Goal: Task Accomplishment & Management: Manage account settings

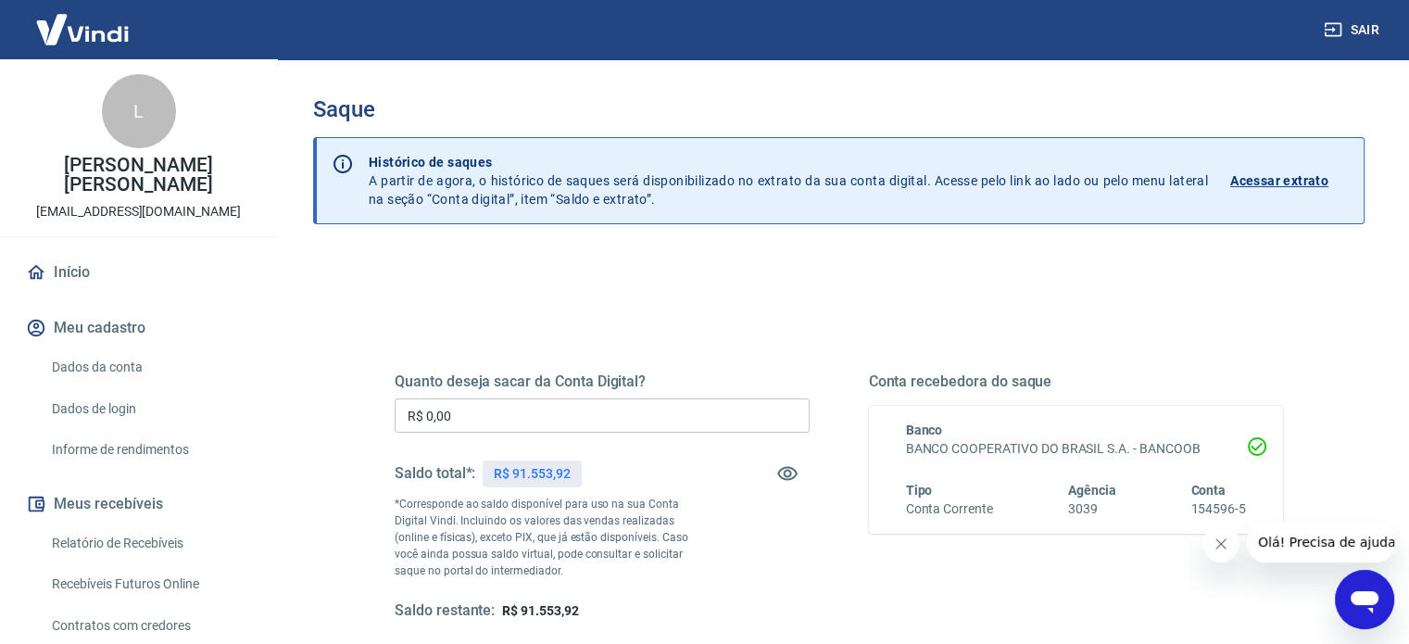
click at [643, 416] on input "R$ 0,00" at bounding box center [602, 415] width 415 height 34
type input "R$ 0,03"
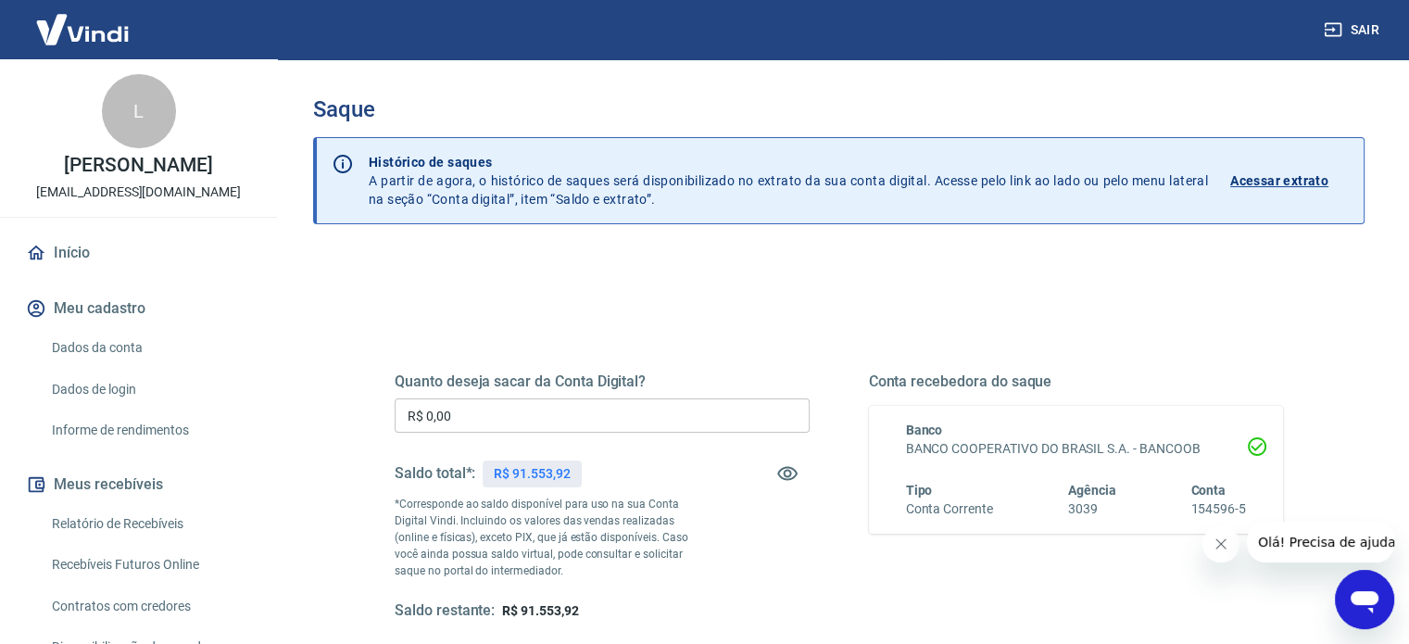
click at [634, 420] on input "R$ 0,00" at bounding box center [602, 415] width 415 height 34
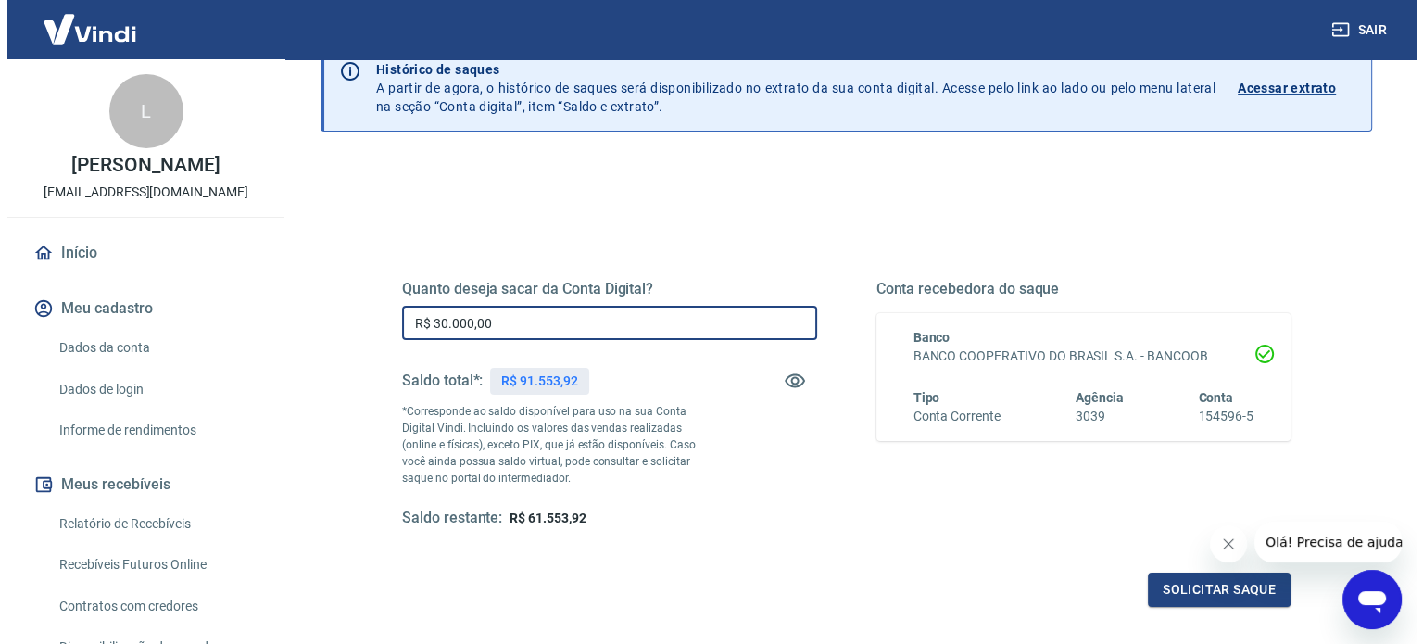
scroll to position [185, 0]
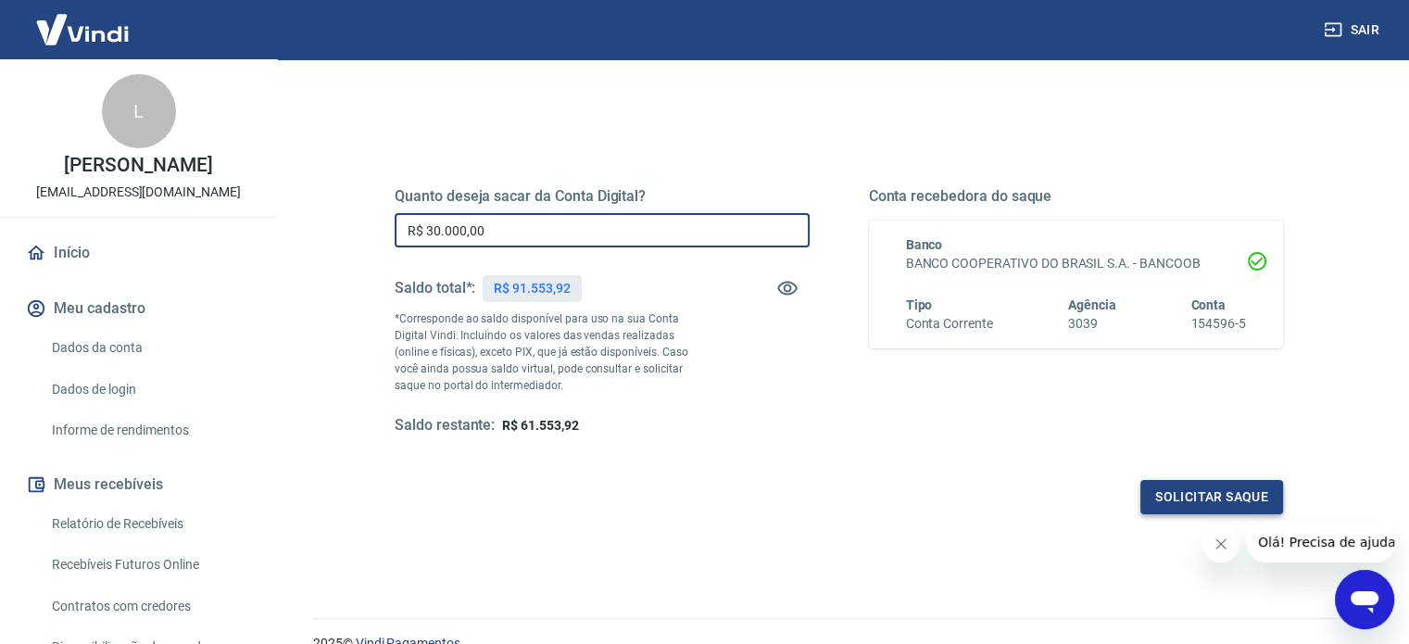
type input "R$ 30.000,00"
click at [1175, 496] on button "Solicitar saque" at bounding box center [1211, 497] width 143 height 34
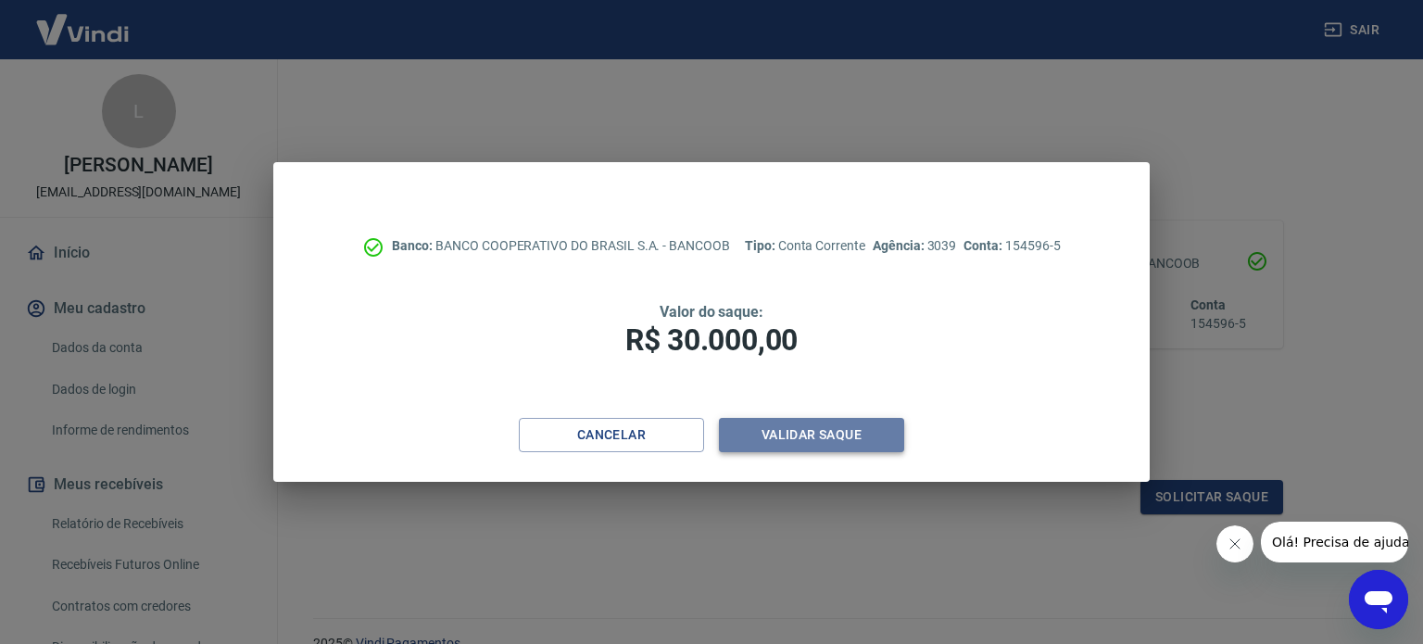
click at [808, 432] on button "Validar saque" at bounding box center [811, 435] width 185 height 34
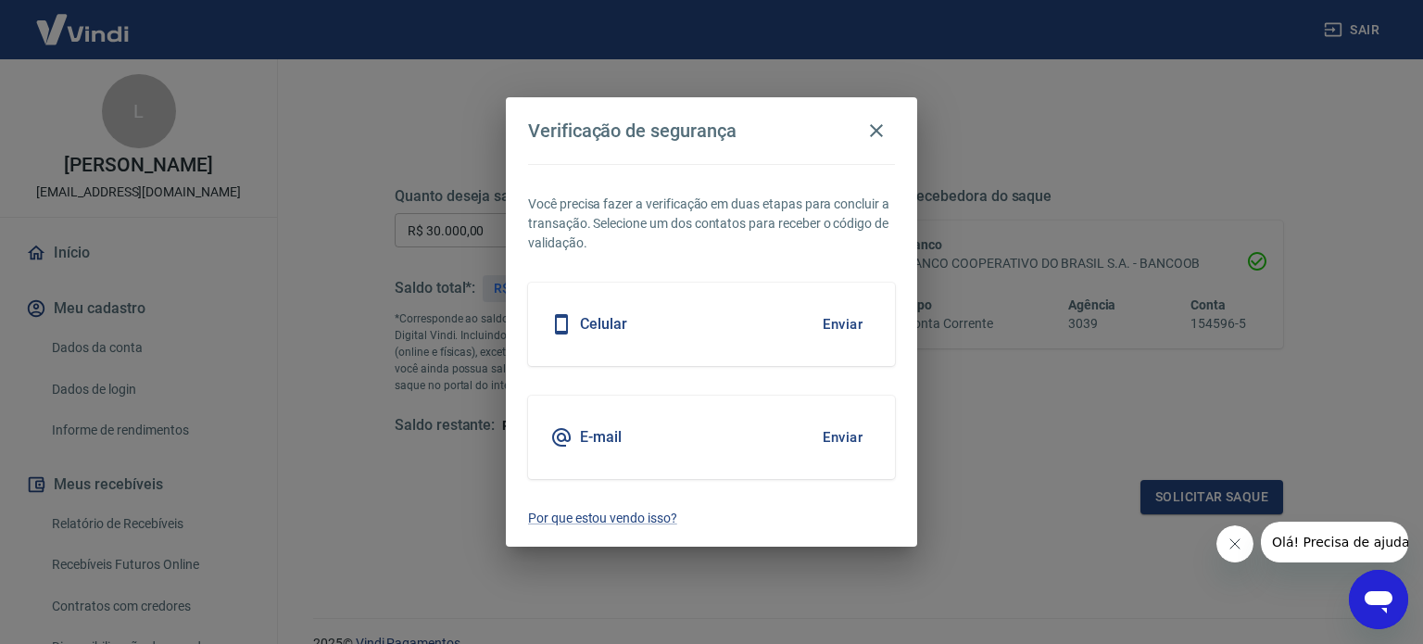
click at [842, 431] on button "Enviar" at bounding box center [842, 437] width 60 height 39
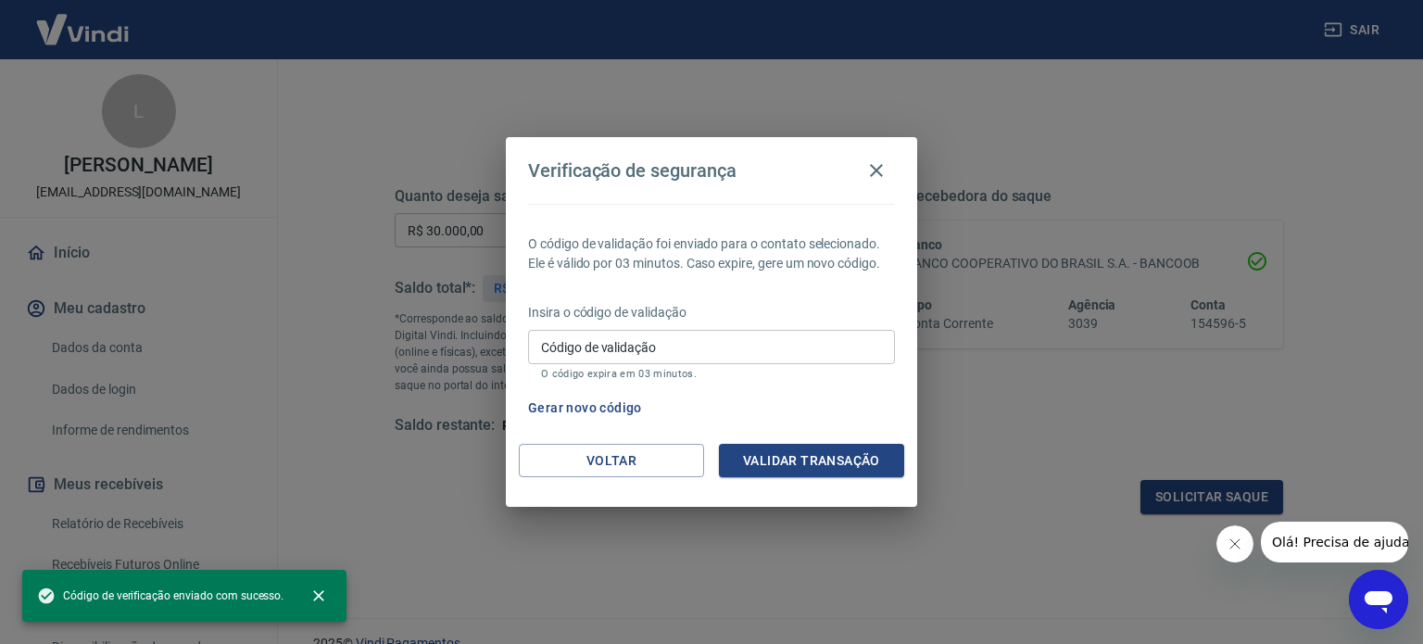
click at [704, 347] on input "Código de validação" at bounding box center [711, 347] width 367 height 34
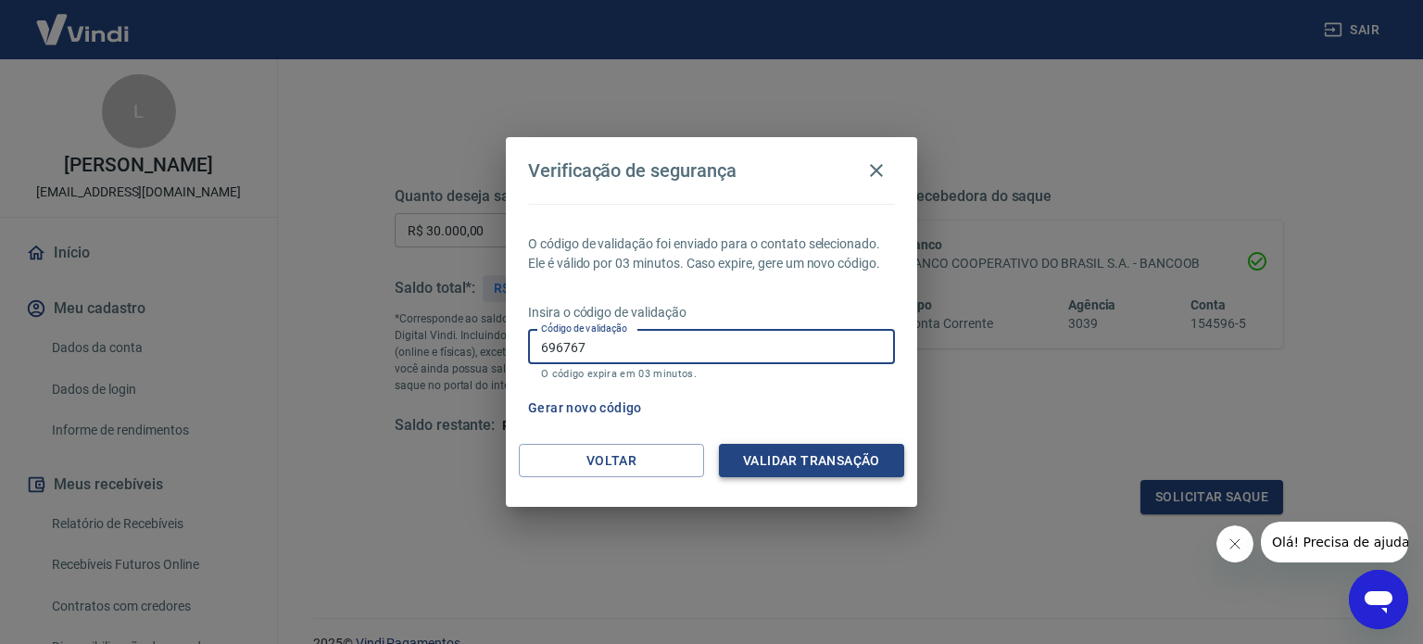
type input "696767"
click at [801, 458] on button "Validar transação" at bounding box center [811, 461] width 185 height 34
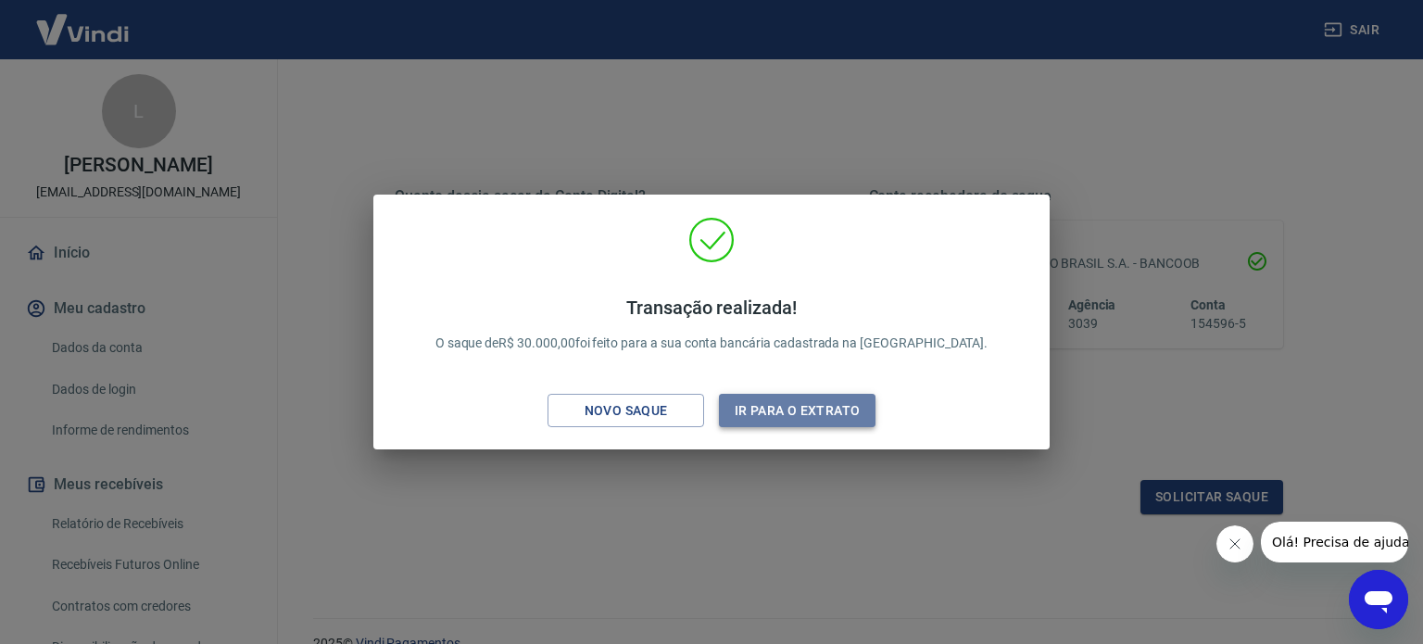
click at [808, 409] on button "Ir para o extrato" at bounding box center [797, 411] width 157 height 34
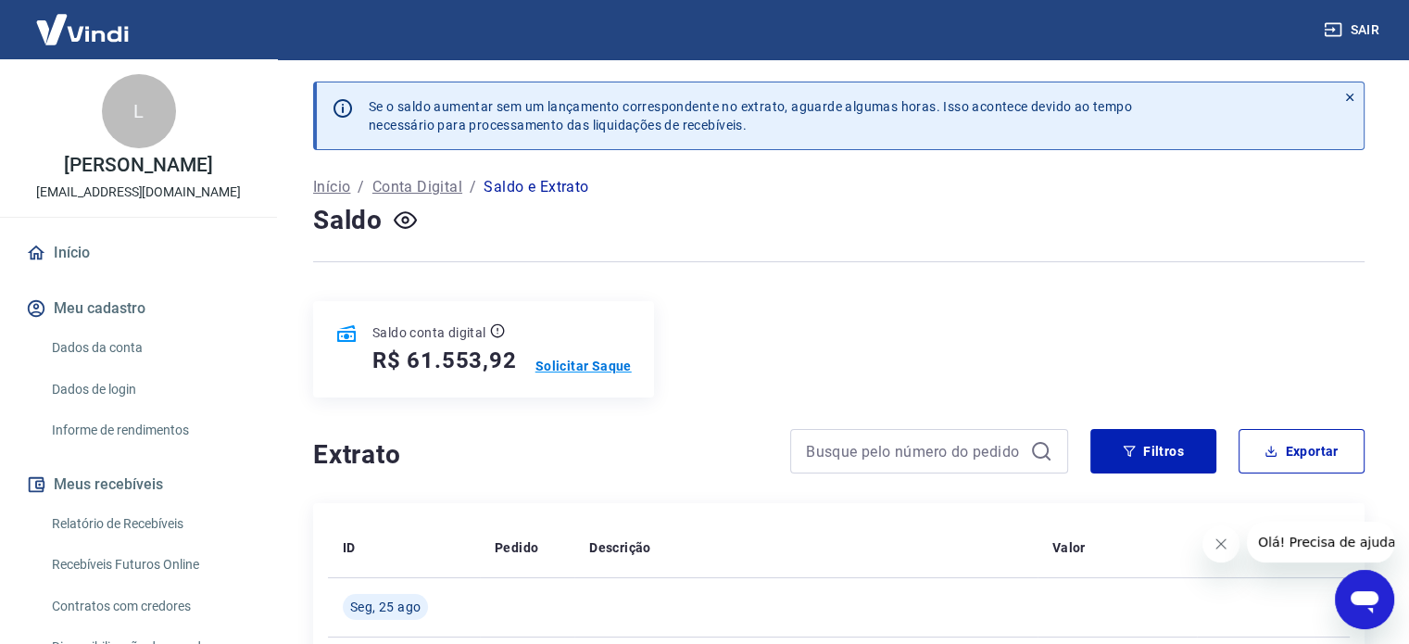
click at [601, 363] on p "Solicitar Saque" at bounding box center [583, 366] width 96 height 19
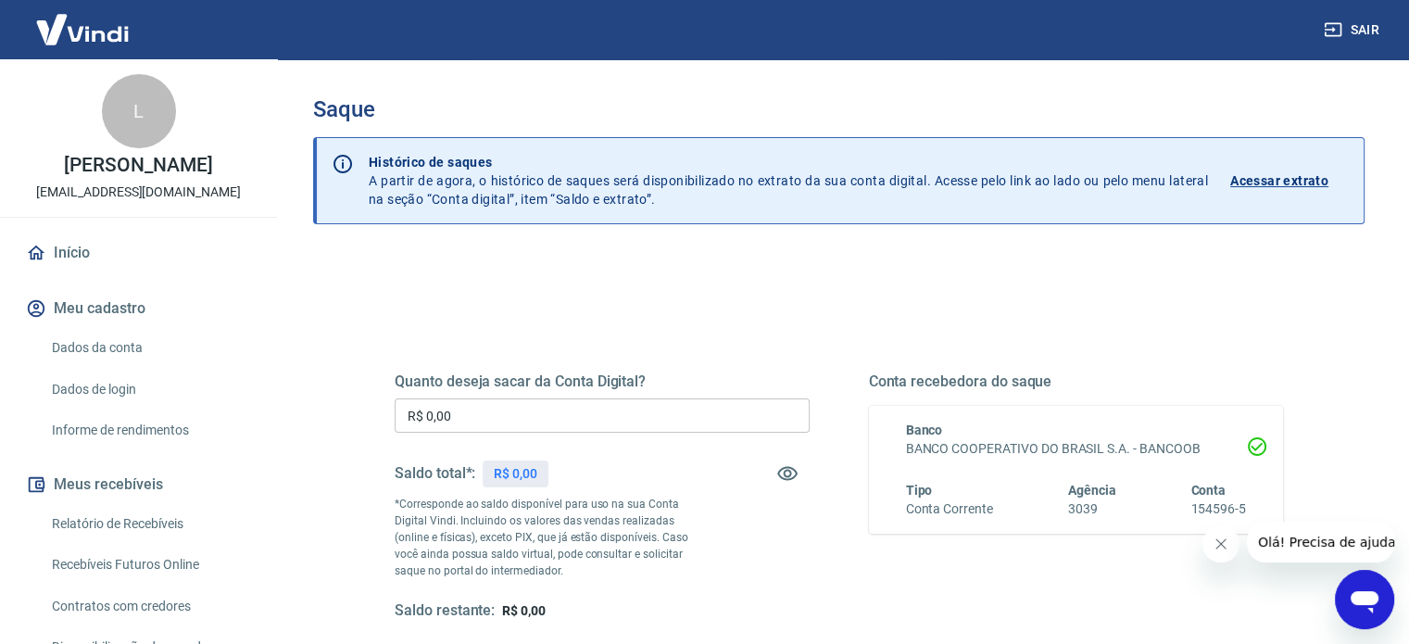
click at [618, 415] on input "R$ 0,00" at bounding box center [602, 415] width 415 height 34
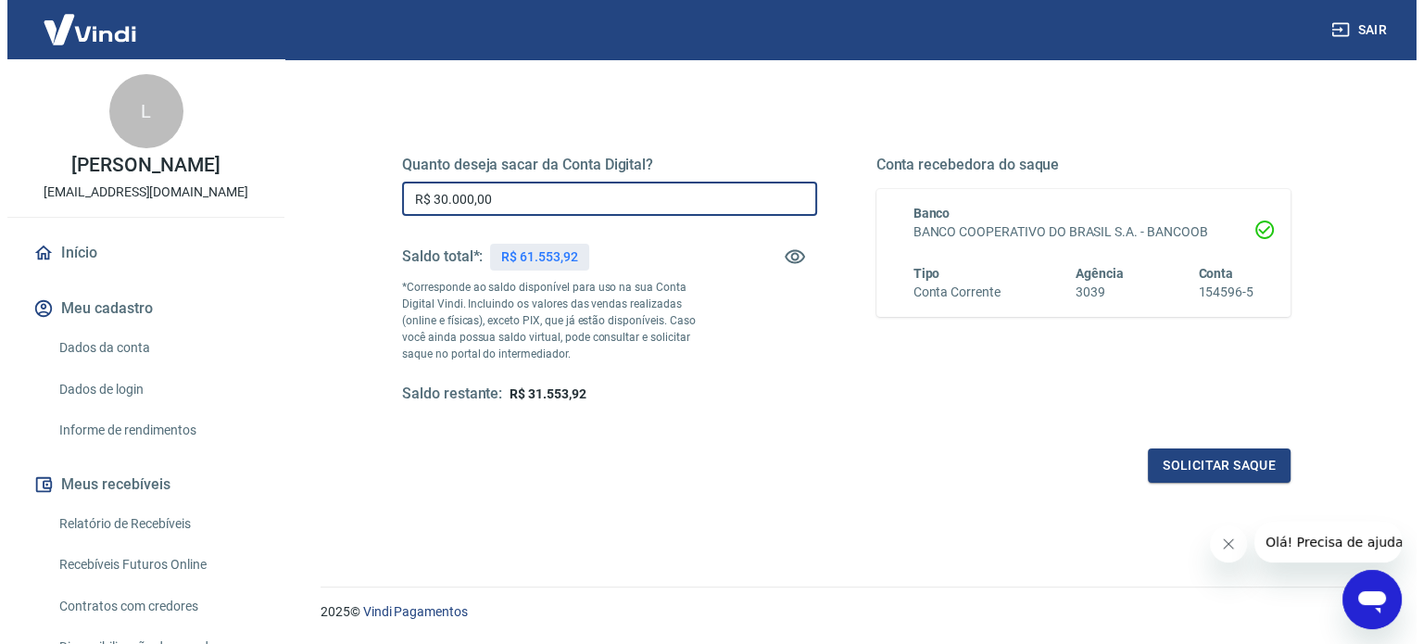
scroll to position [270, 0]
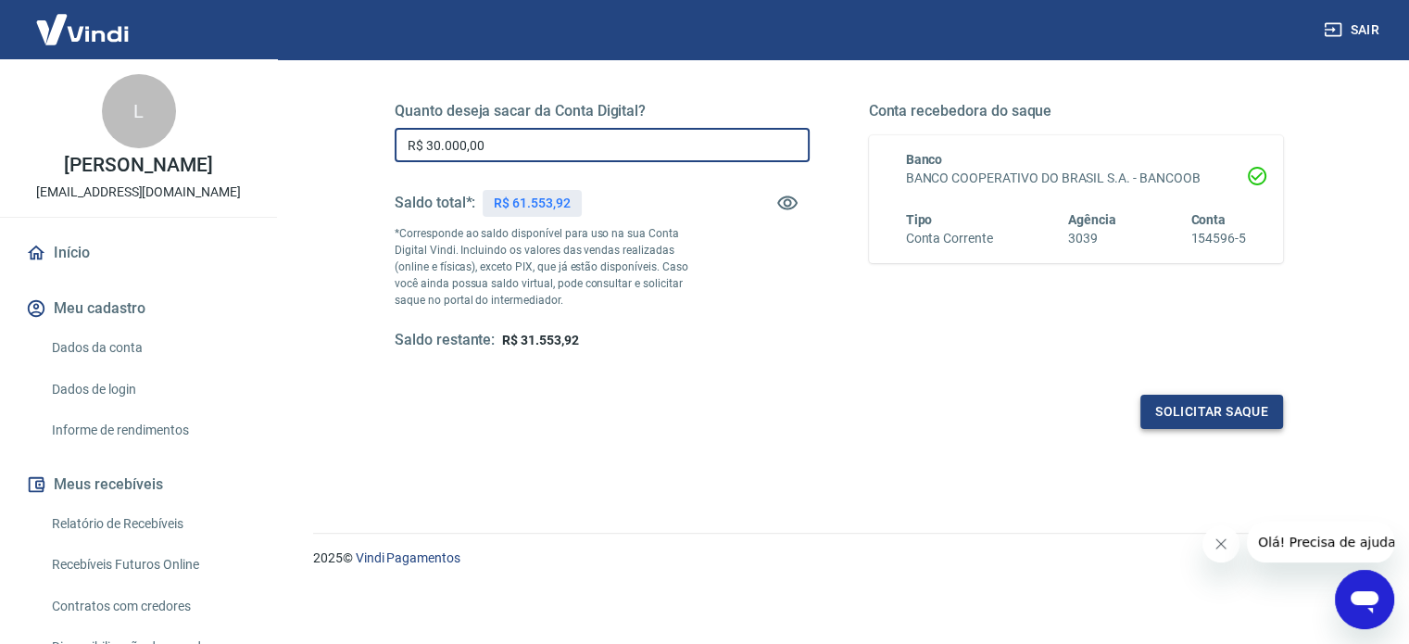
type input "R$ 30.000,00"
click at [1245, 406] on button "Solicitar saque" at bounding box center [1211, 412] width 143 height 34
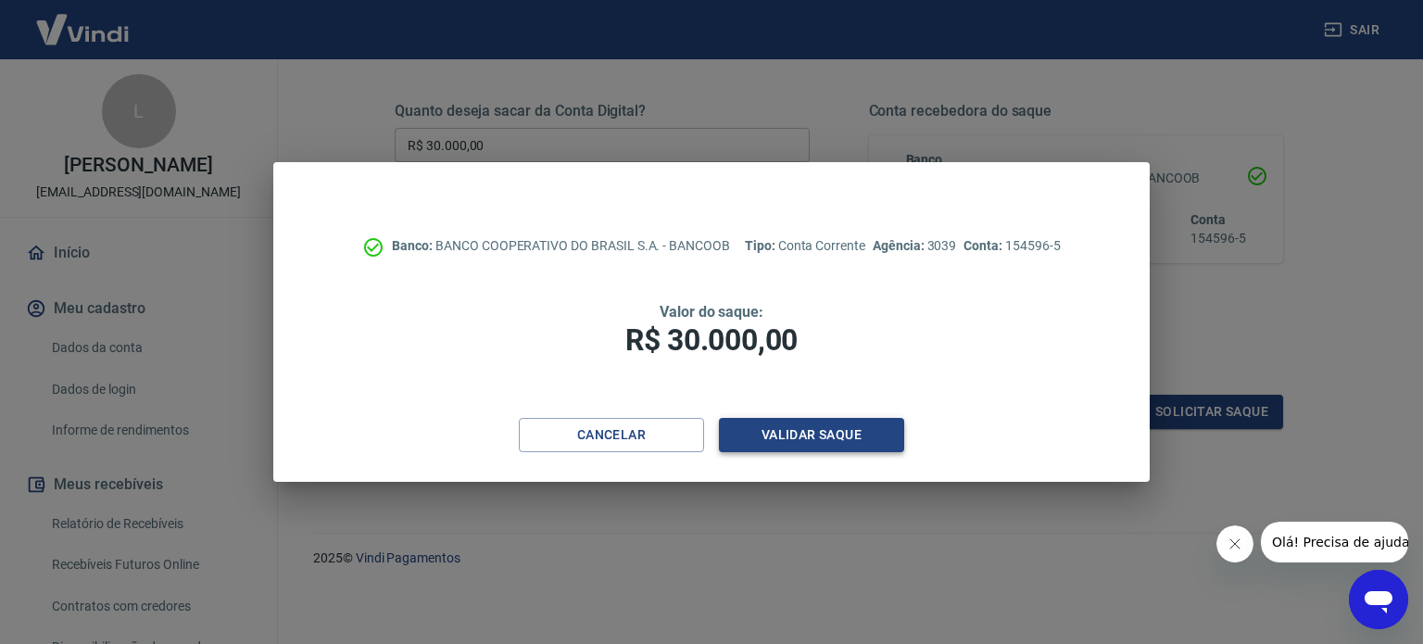
click at [793, 434] on button "Validar saque" at bounding box center [811, 435] width 185 height 34
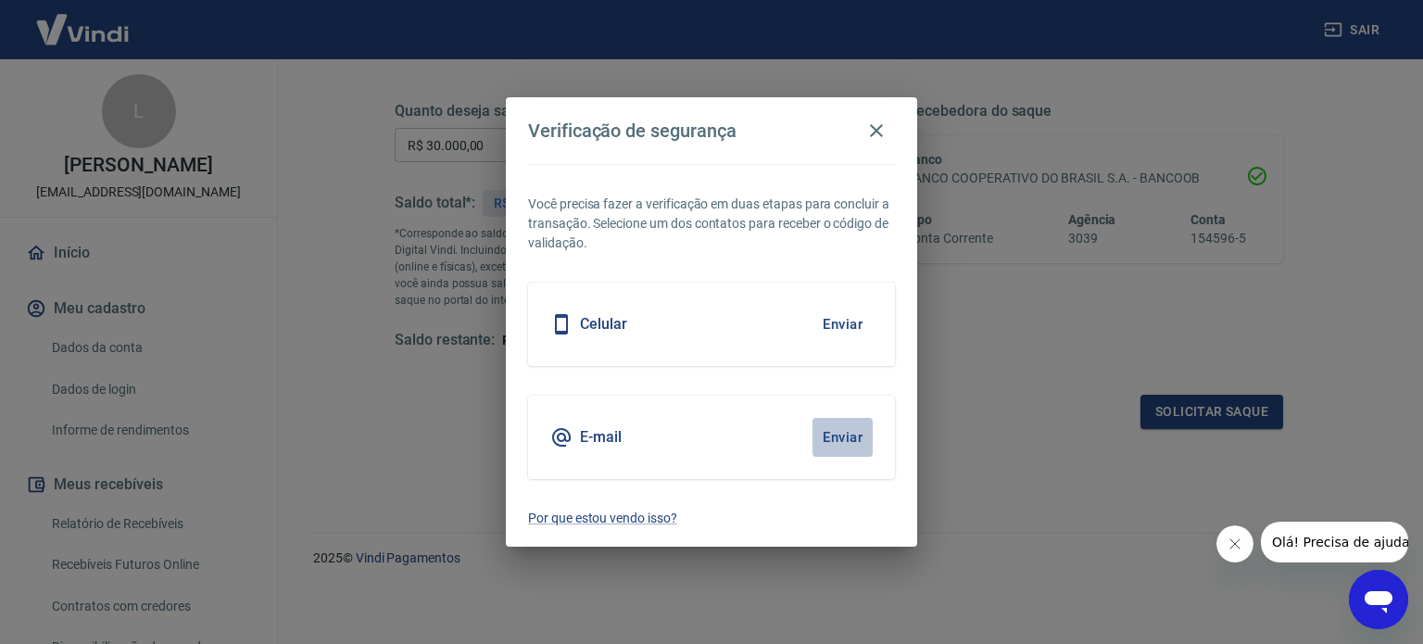
click at [851, 439] on button "Enviar" at bounding box center [842, 437] width 60 height 39
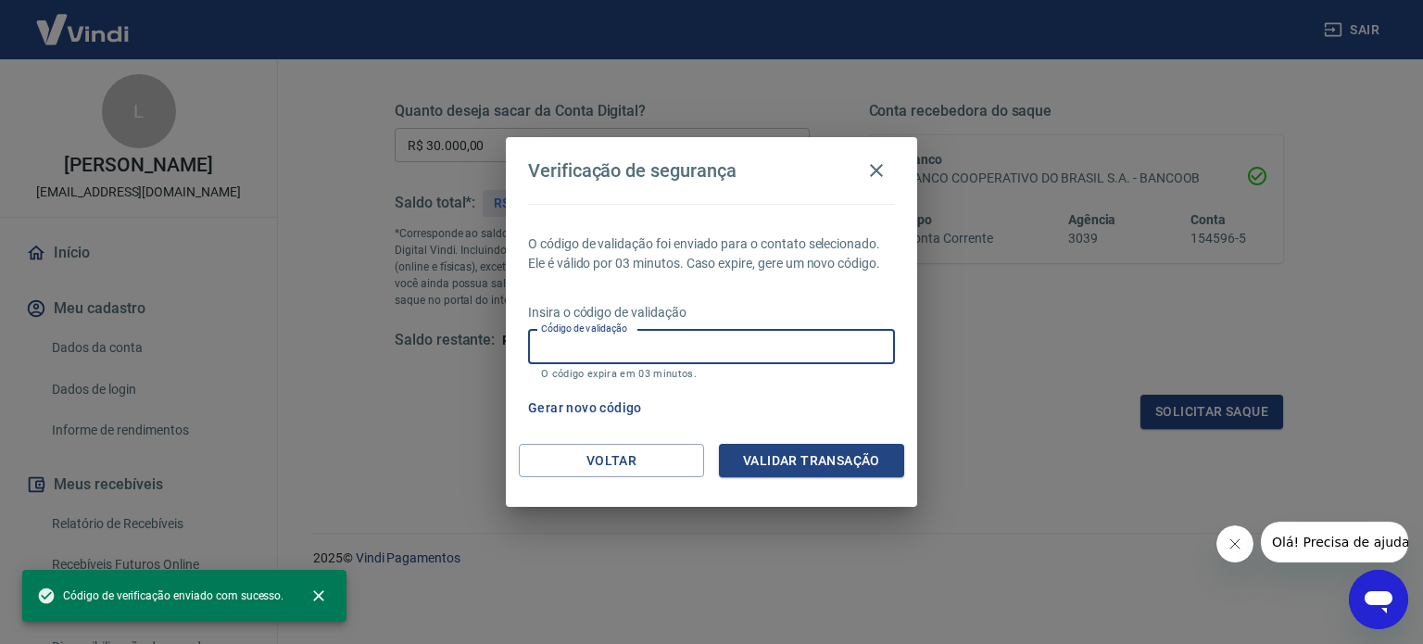
click at [772, 345] on input "Código de validação" at bounding box center [711, 347] width 367 height 34
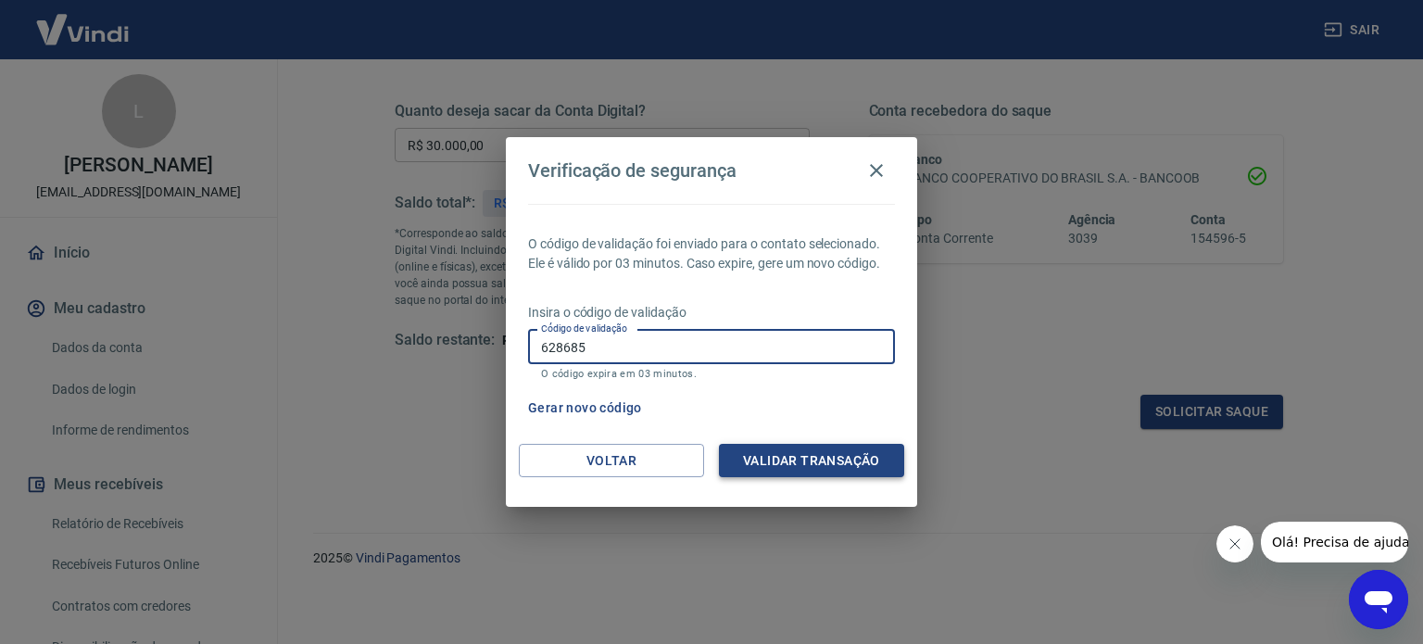
type input "628685"
click at [819, 451] on button "Validar transação" at bounding box center [811, 461] width 185 height 34
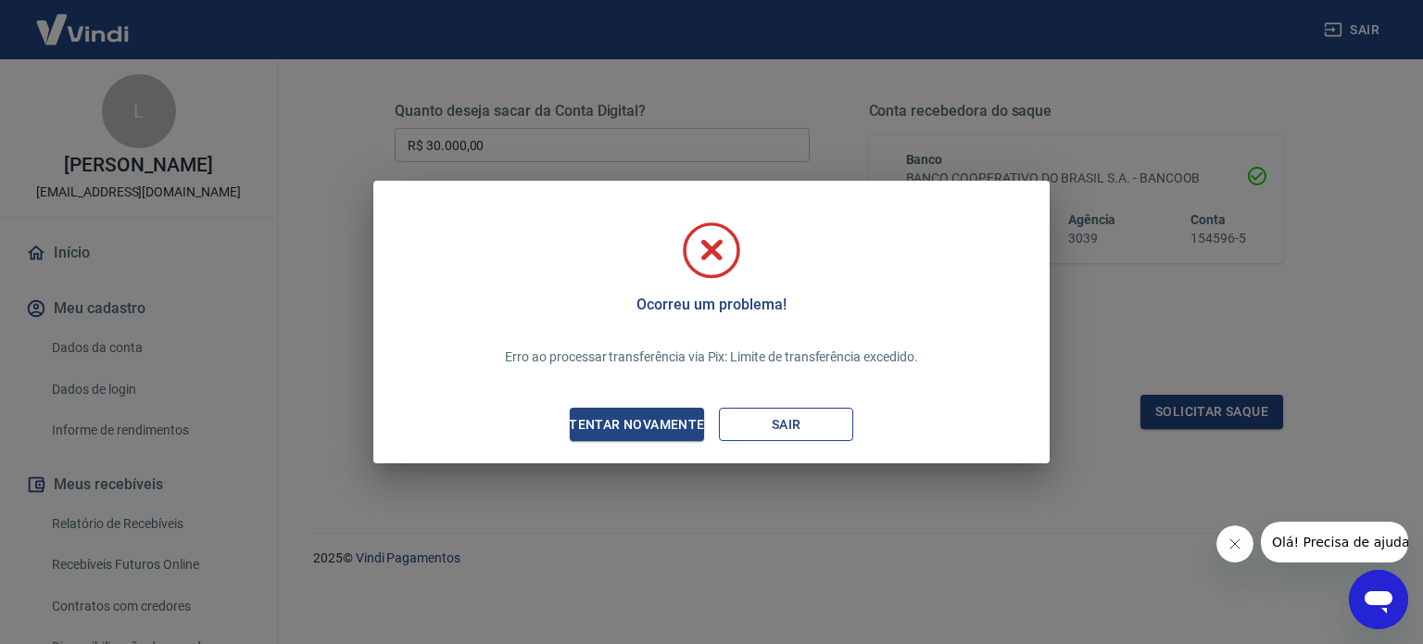
click at [786, 420] on button "Sair" at bounding box center [786, 425] width 134 height 34
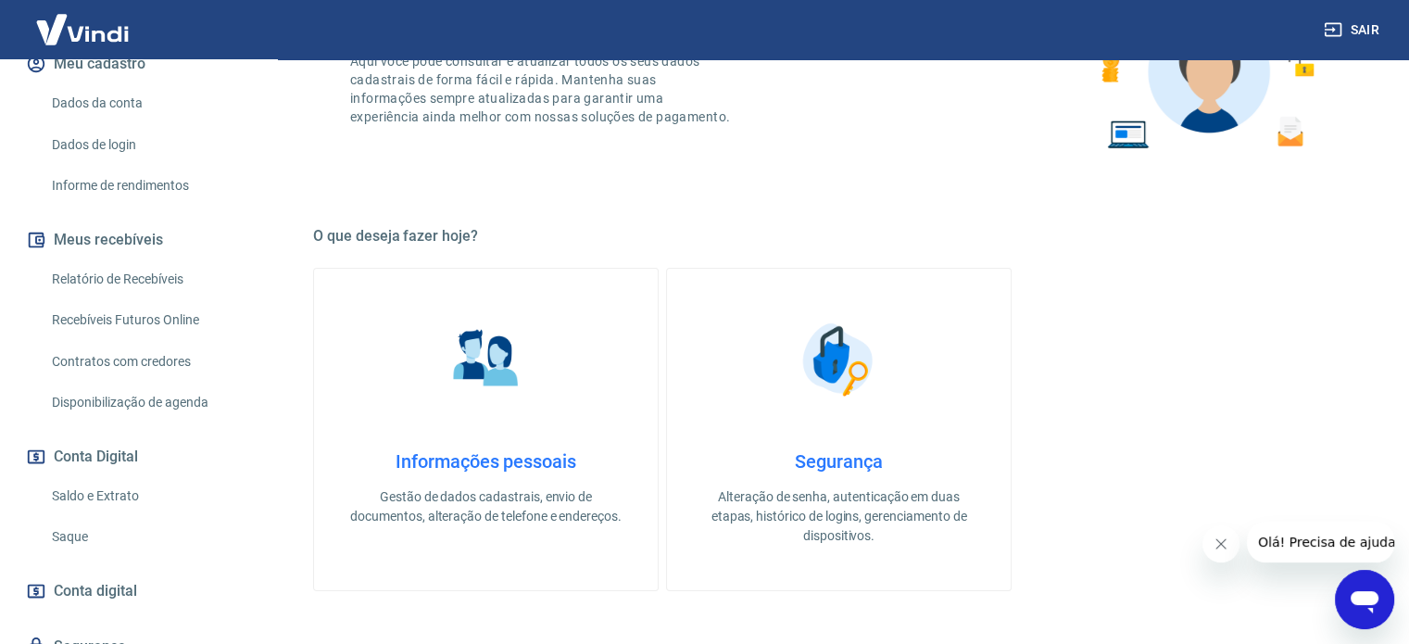
scroll to position [278, 0]
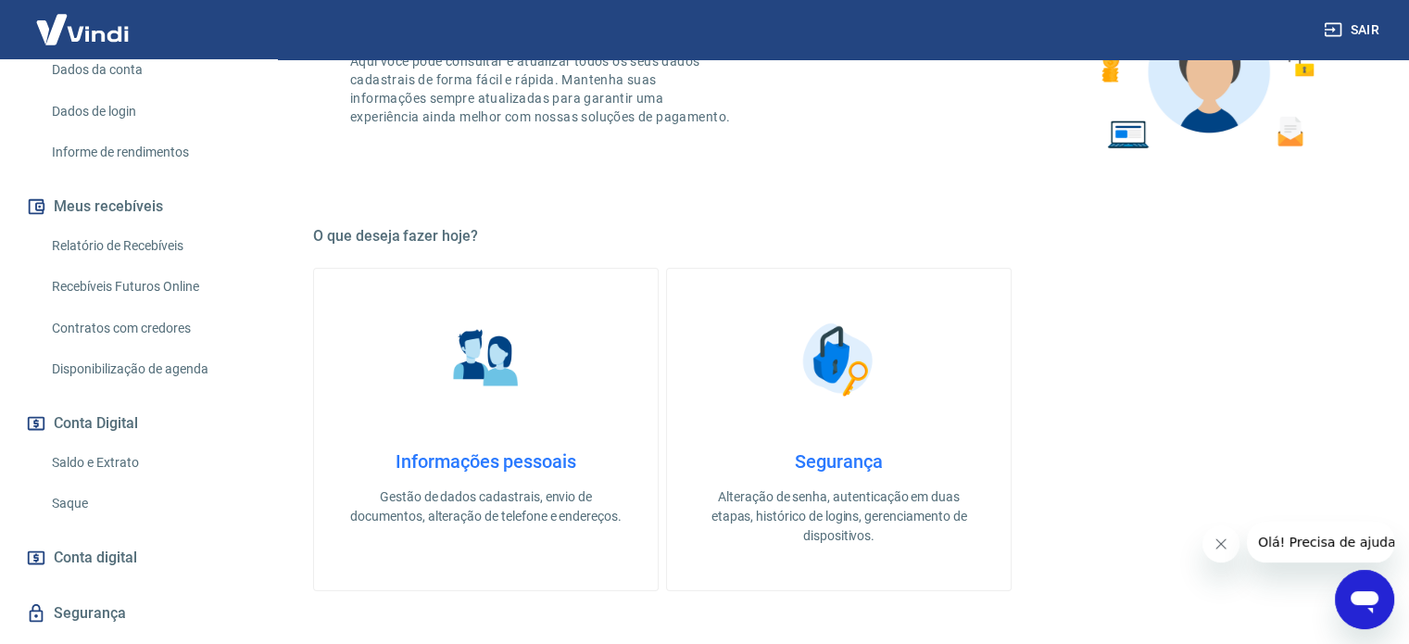
click at [116, 451] on link "Saldo e Extrato" at bounding box center [149, 463] width 210 height 38
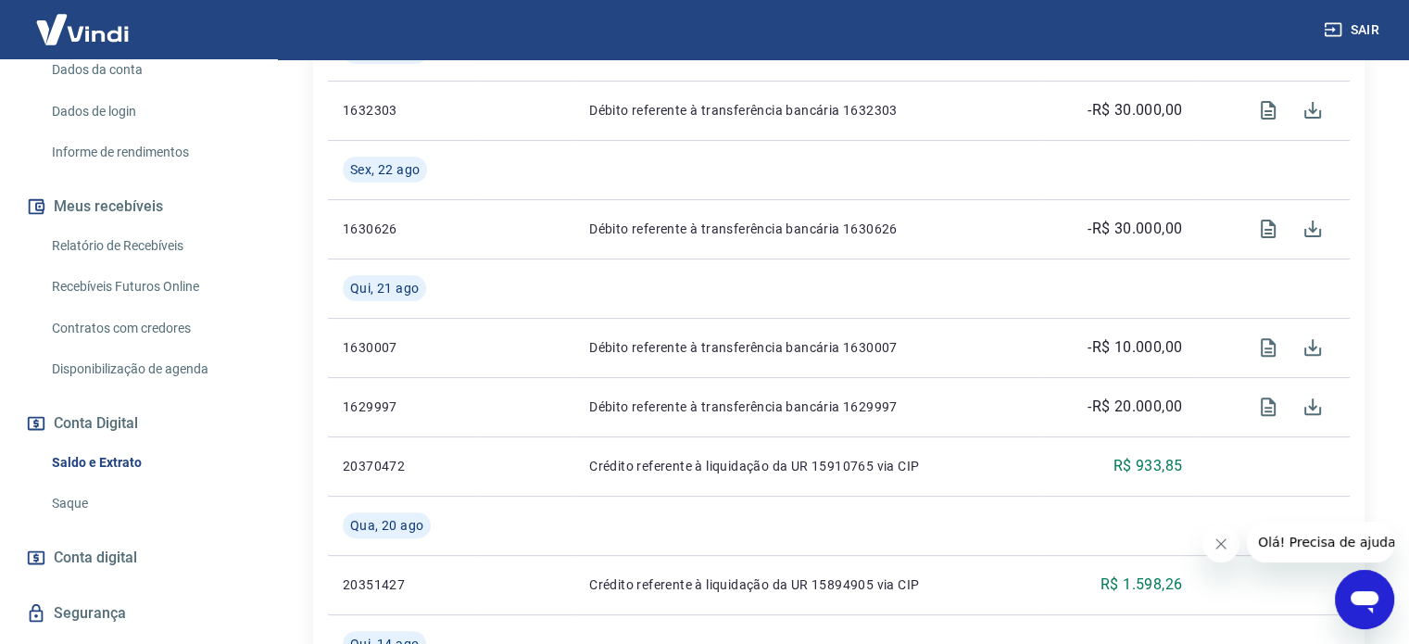
scroll to position [648, 0]
